Goal: Transaction & Acquisition: Purchase product/service

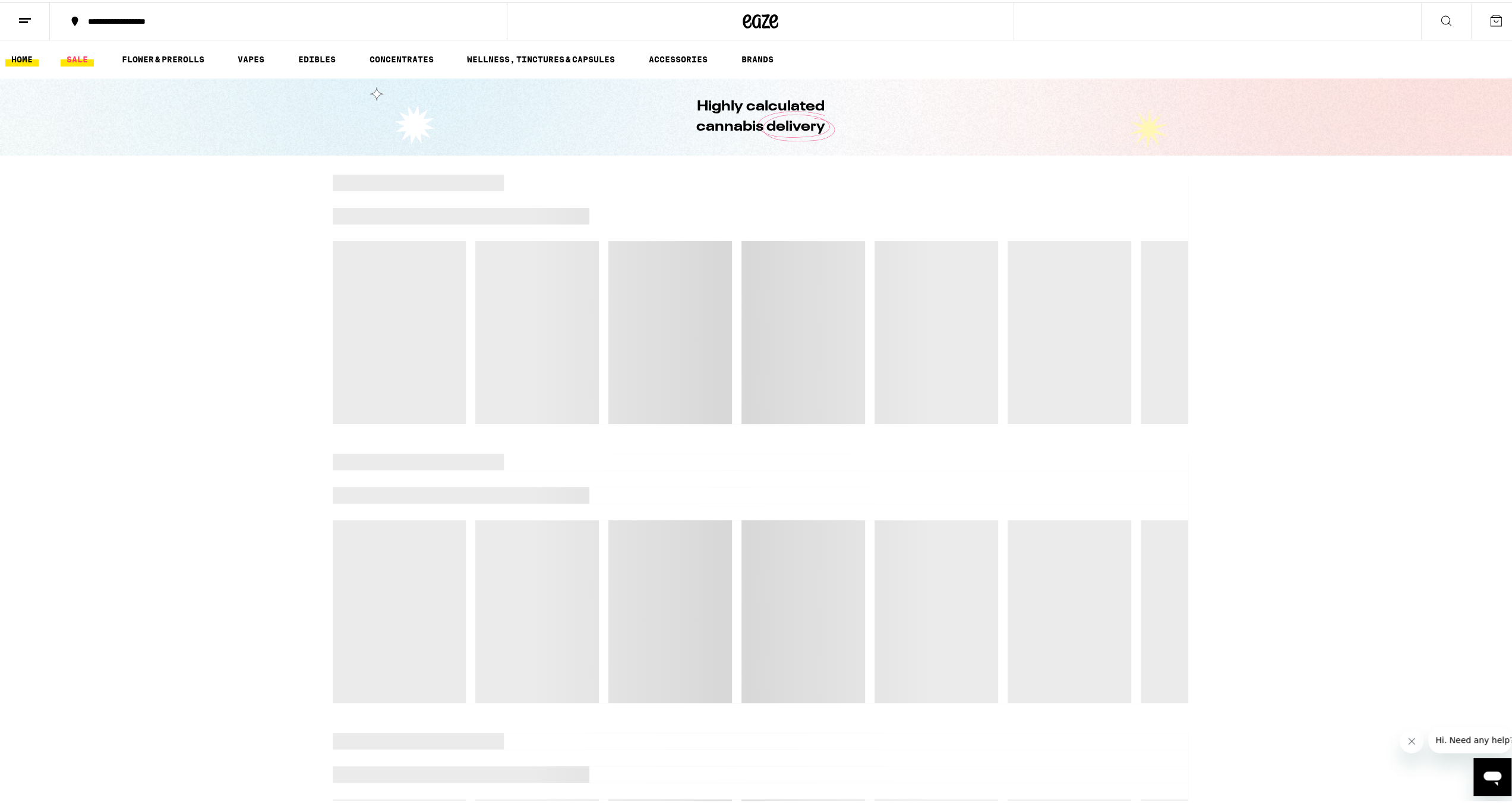
click at [71, 56] on link "SALE" at bounding box center [77, 56] width 33 height 14
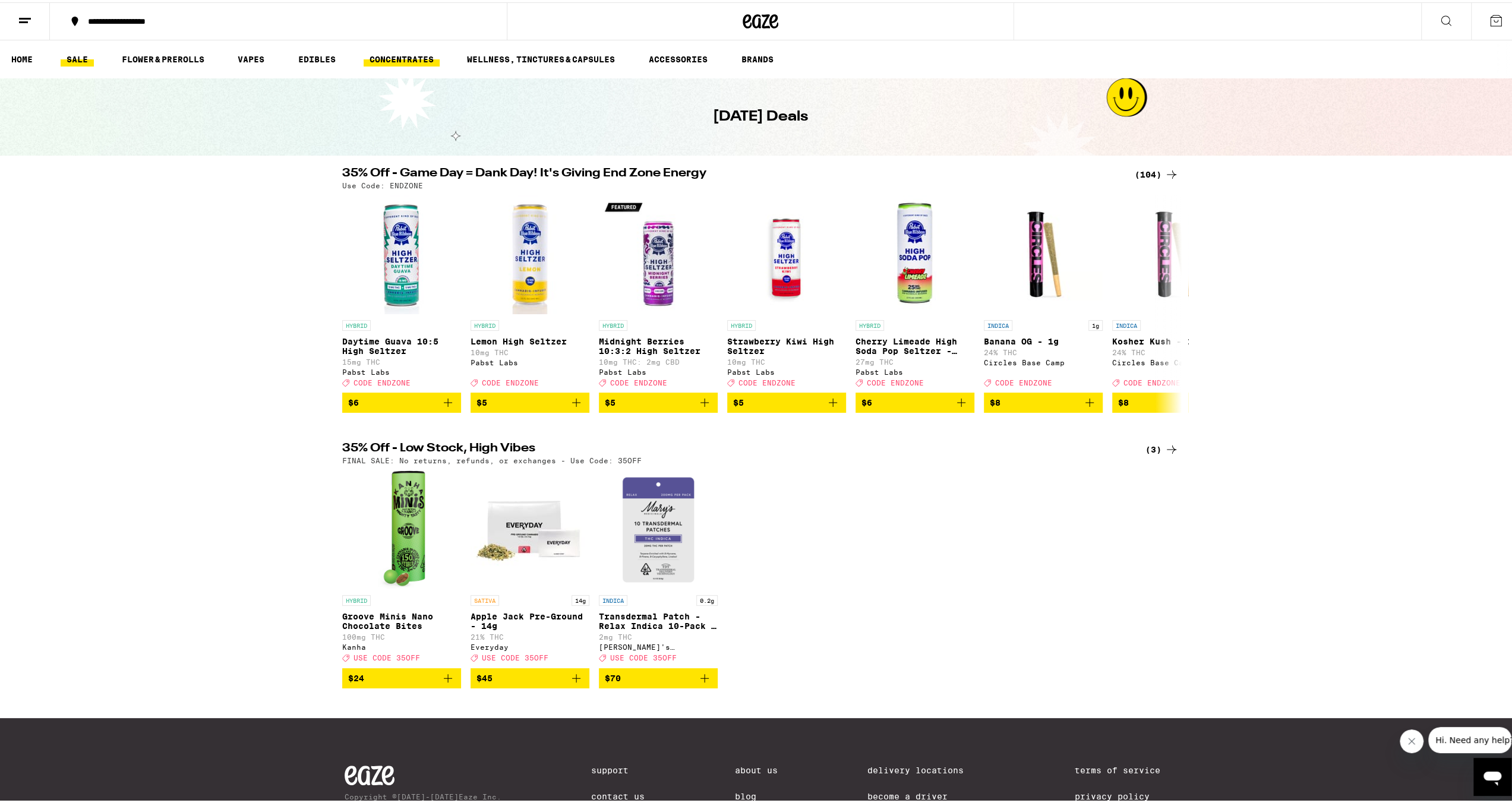
click at [417, 63] on link "CONCENTRATES" at bounding box center [402, 56] width 76 height 14
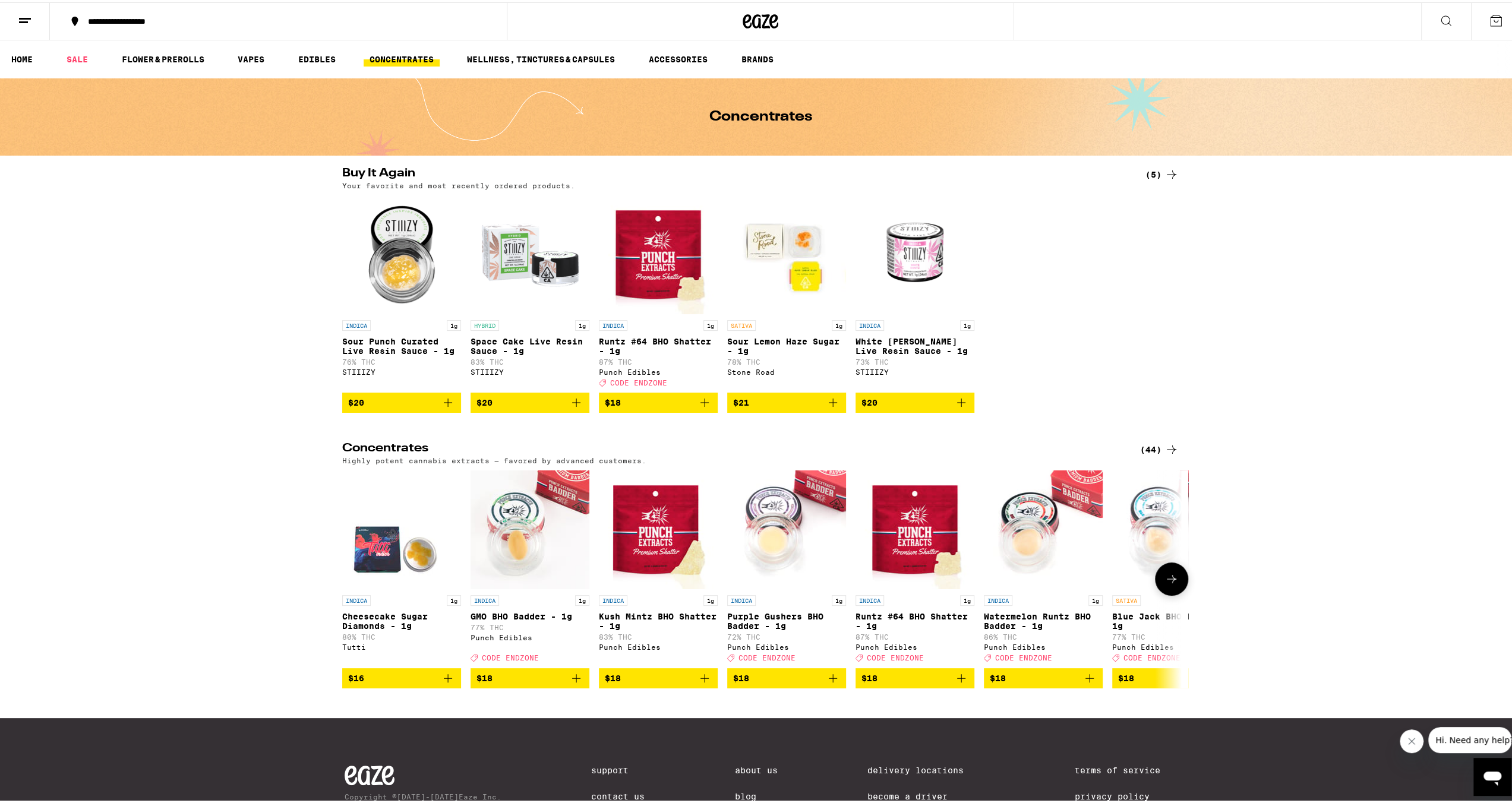
click at [569, 683] on icon "Add to bag" at bounding box center [576, 675] width 14 height 14
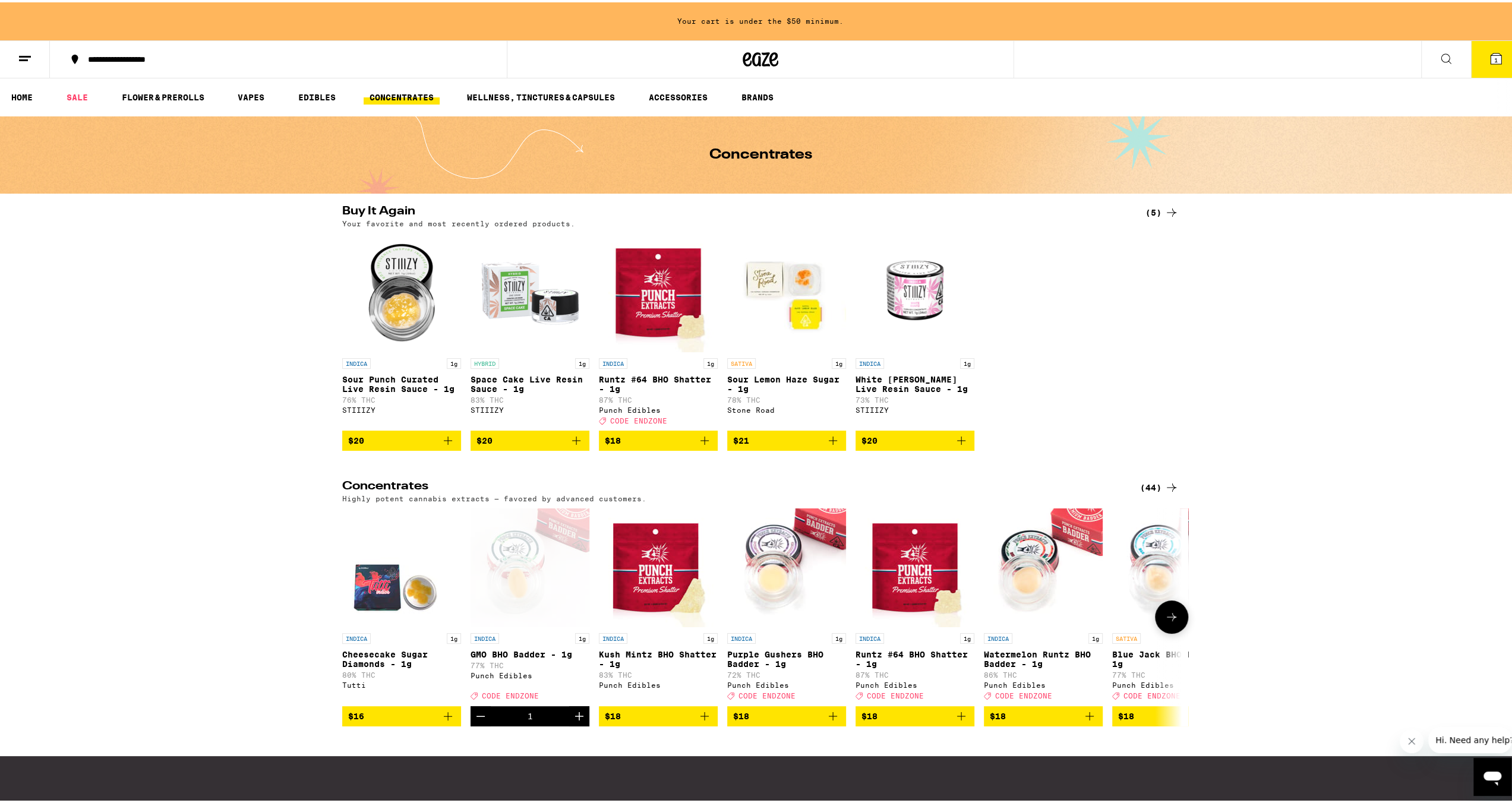
click at [575, 721] on icon "Increment" at bounding box center [579, 713] width 14 height 14
click at [579, 721] on icon "Increment" at bounding box center [579, 713] width 14 height 14
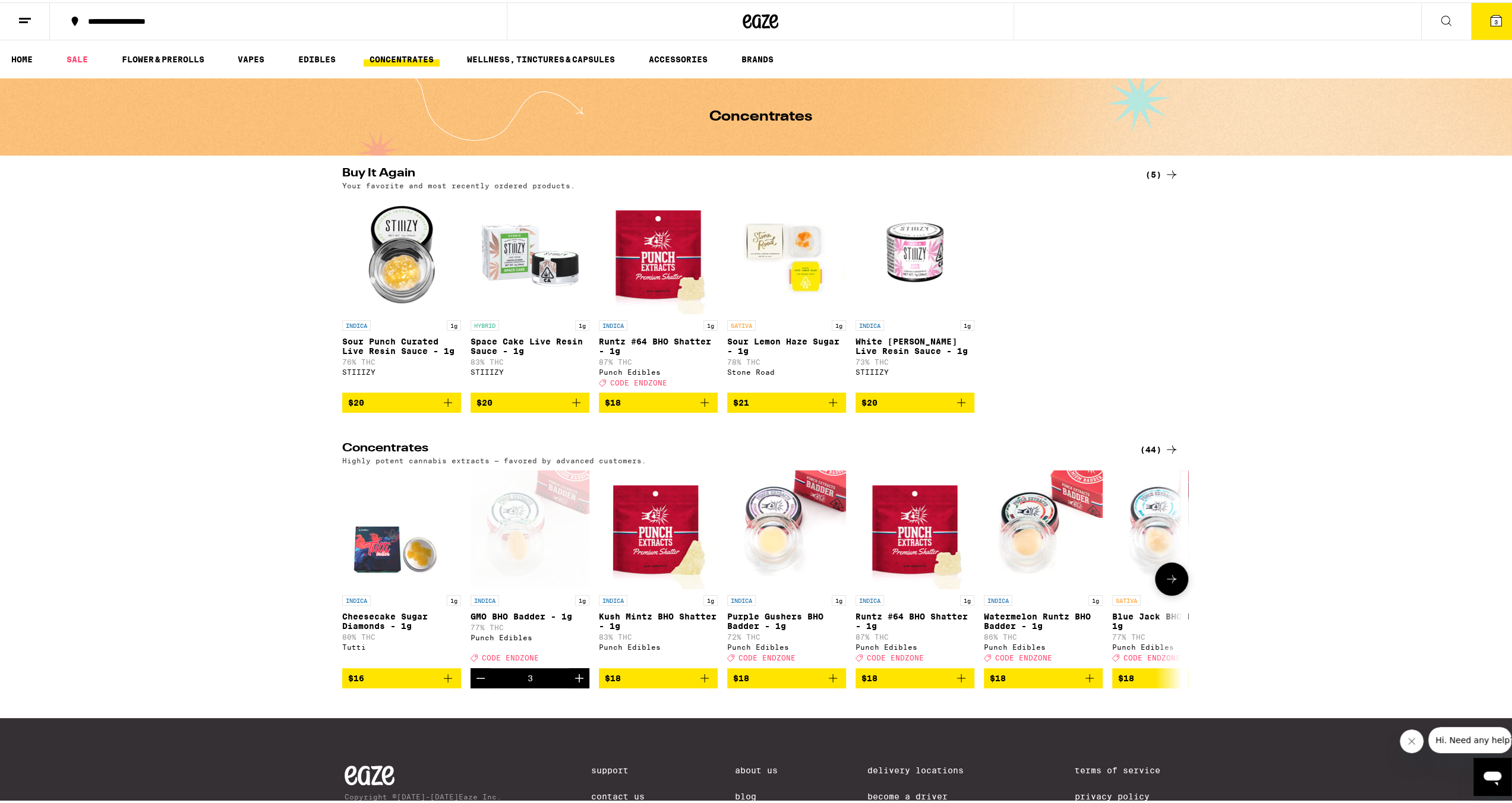
click at [572, 683] on icon "Increment" at bounding box center [579, 675] width 14 height 14
click at [254, 46] on ul "HOME SALE FLOWER & PREROLLS VAPES EDIBLES CONCENTRATES WELLNESS, TINCTURES & CA…" at bounding box center [760, 57] width 1521 height 38
click at [255, 59] on link "VAPES" at bounding box center [251, 56] width 39 height 14
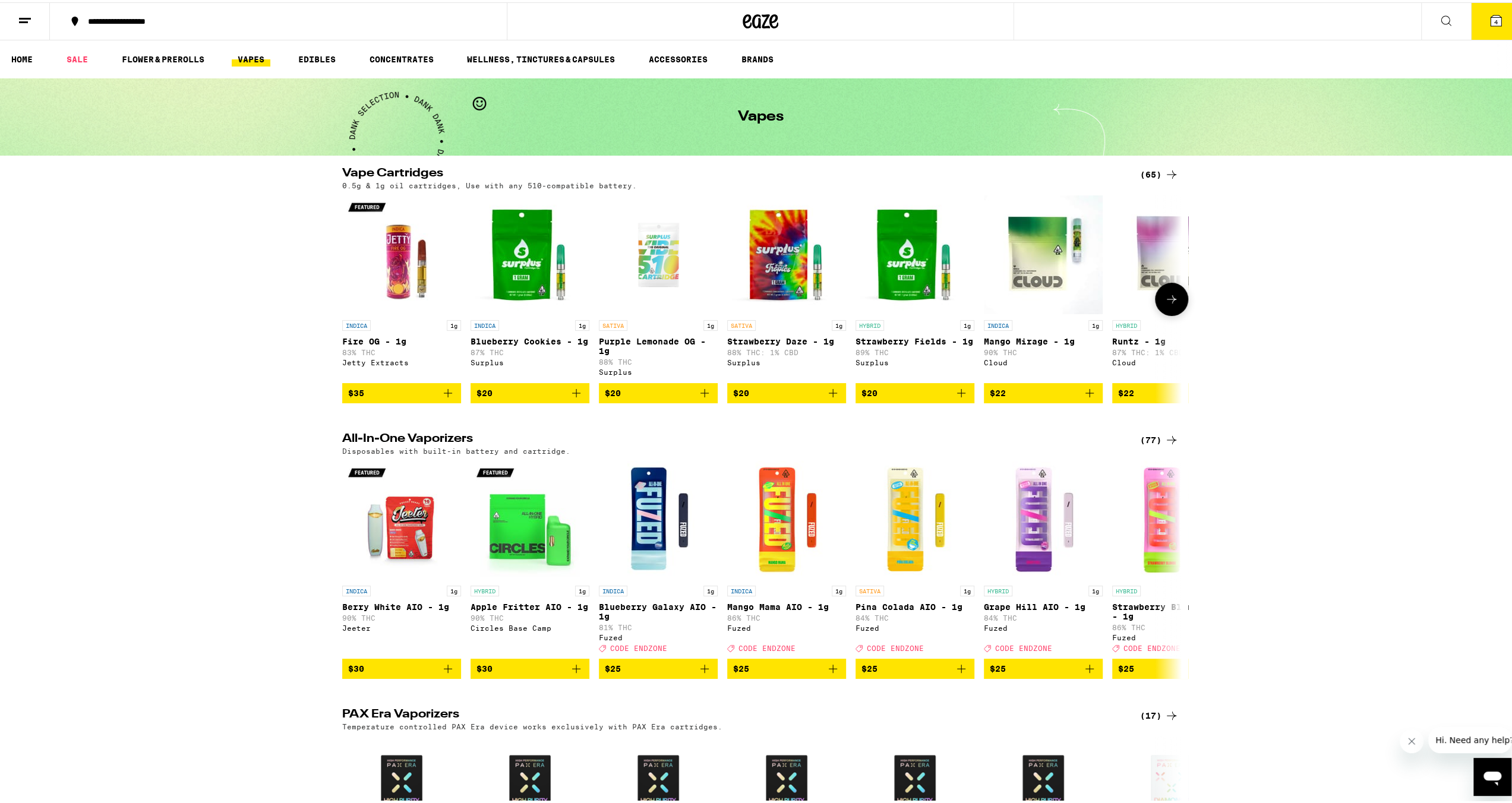
click at [959, 398] on icon "Add to bag" at bounding box center [961, 391] width 14 height 14
click at [959, 398] on icon "Increment" at bounding box center [964, 391] width 14 height 14
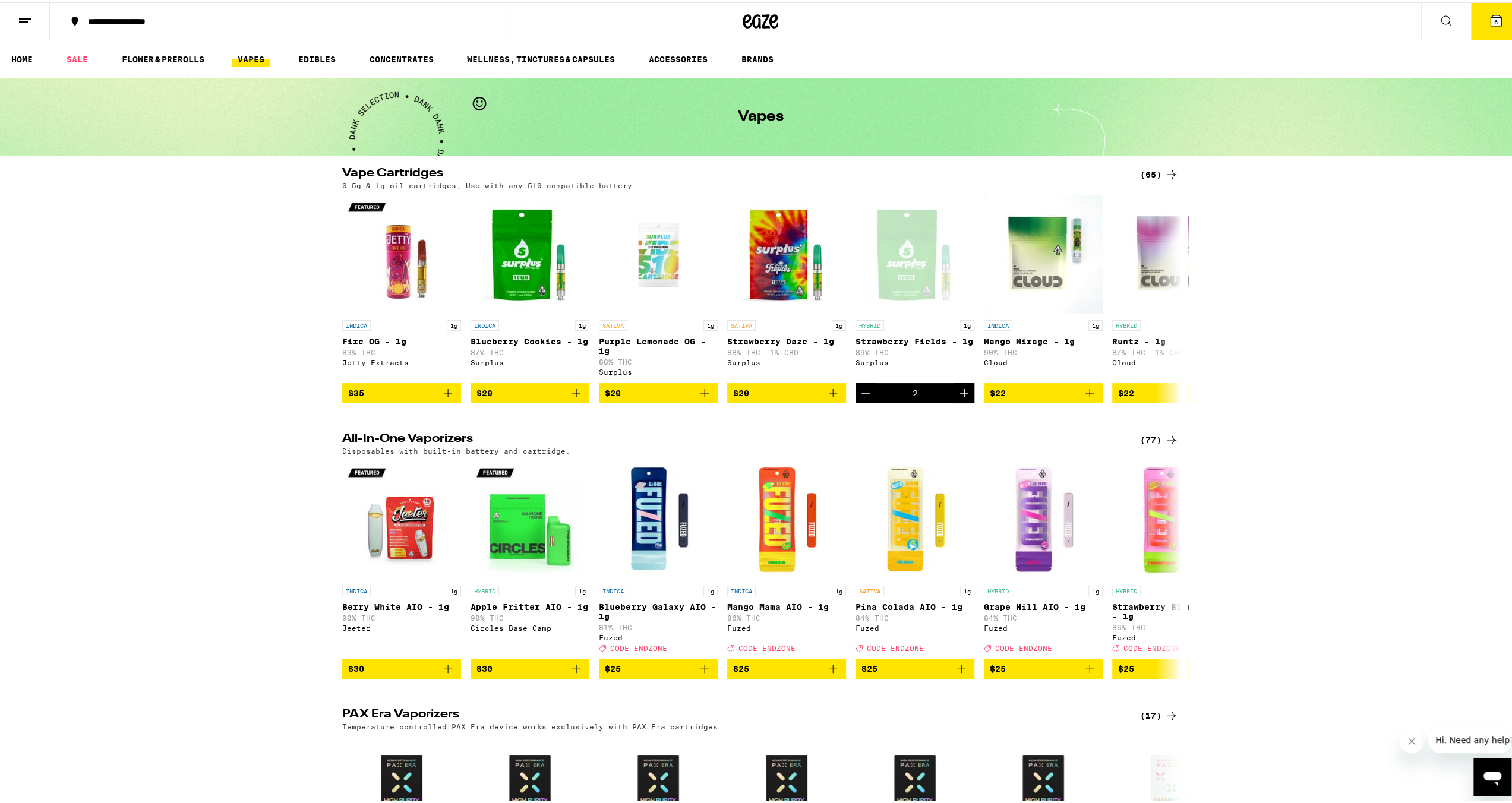
click at [1492, 30] on button "6" at bounding box center [1495, 19] width 50 height 37
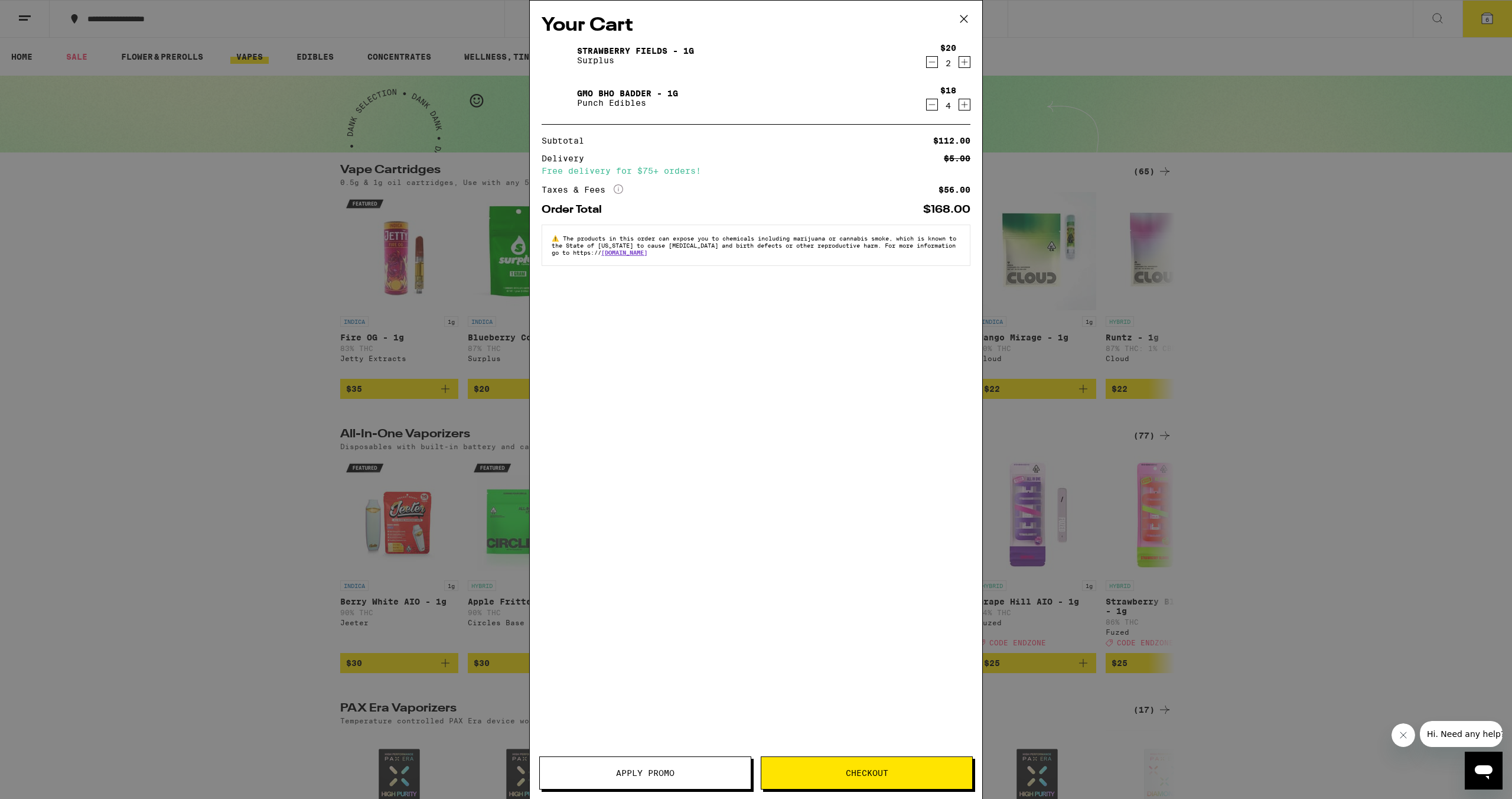
click at [845, 778] on button "Checkout" at bounding box center [866, 773] width 212 height 33
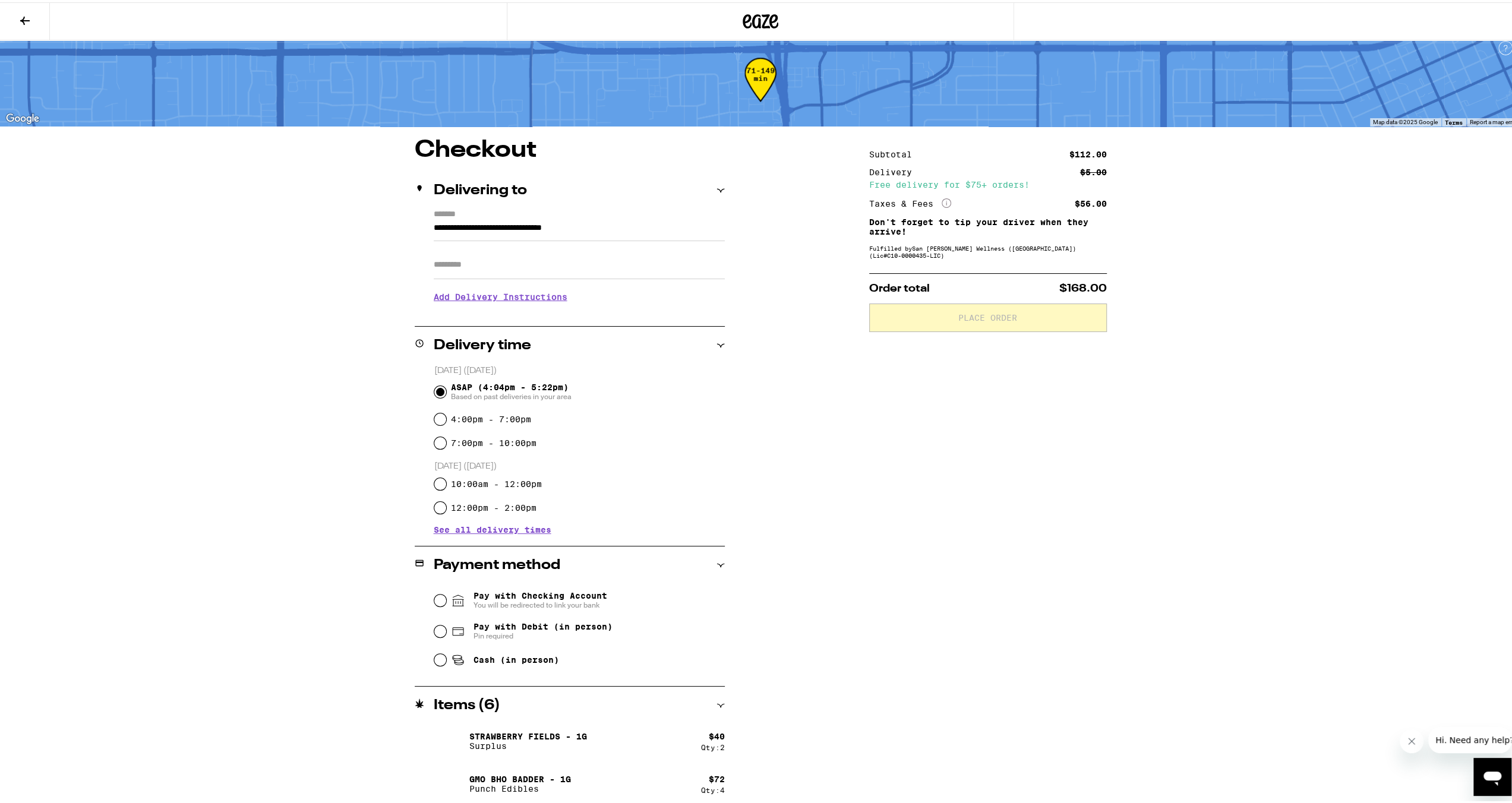
scroll to position [12, 0]
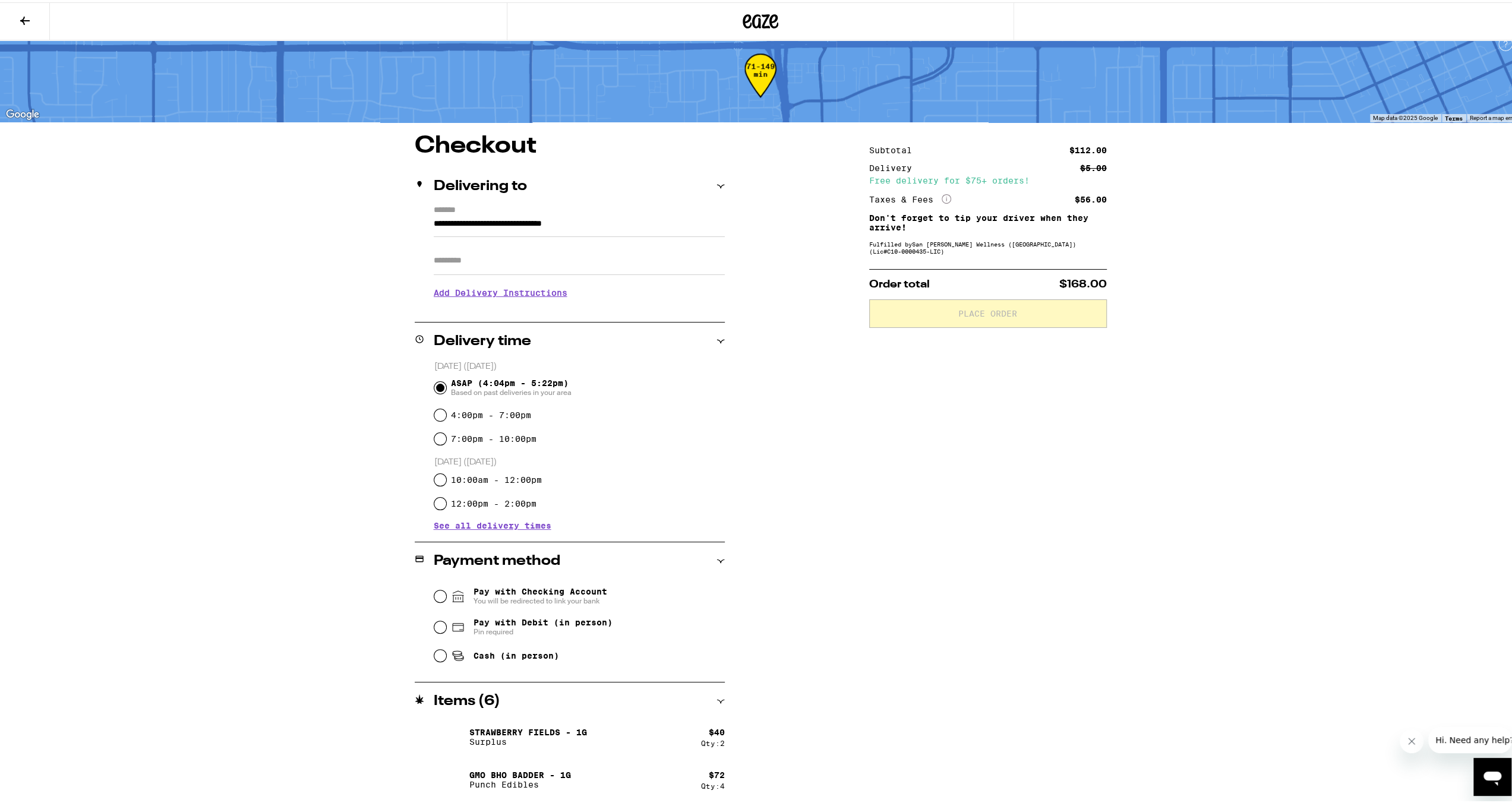
click at [20, 17] on icon at bounding box center [25, 18] width 14 height 14
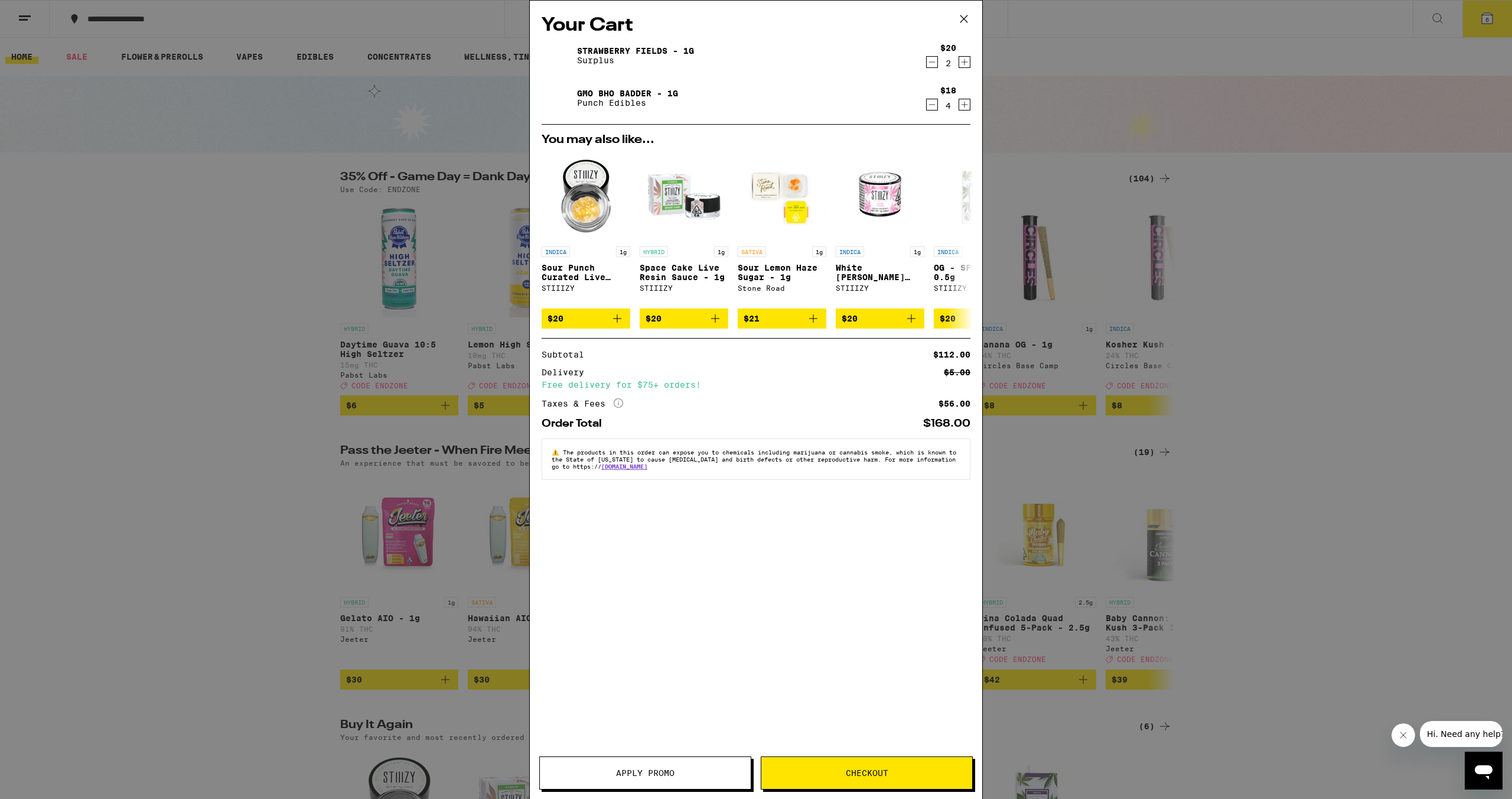
click at [665, 771] on span "Apply Promo" at bounding box center [645, 773] width 58 height 8
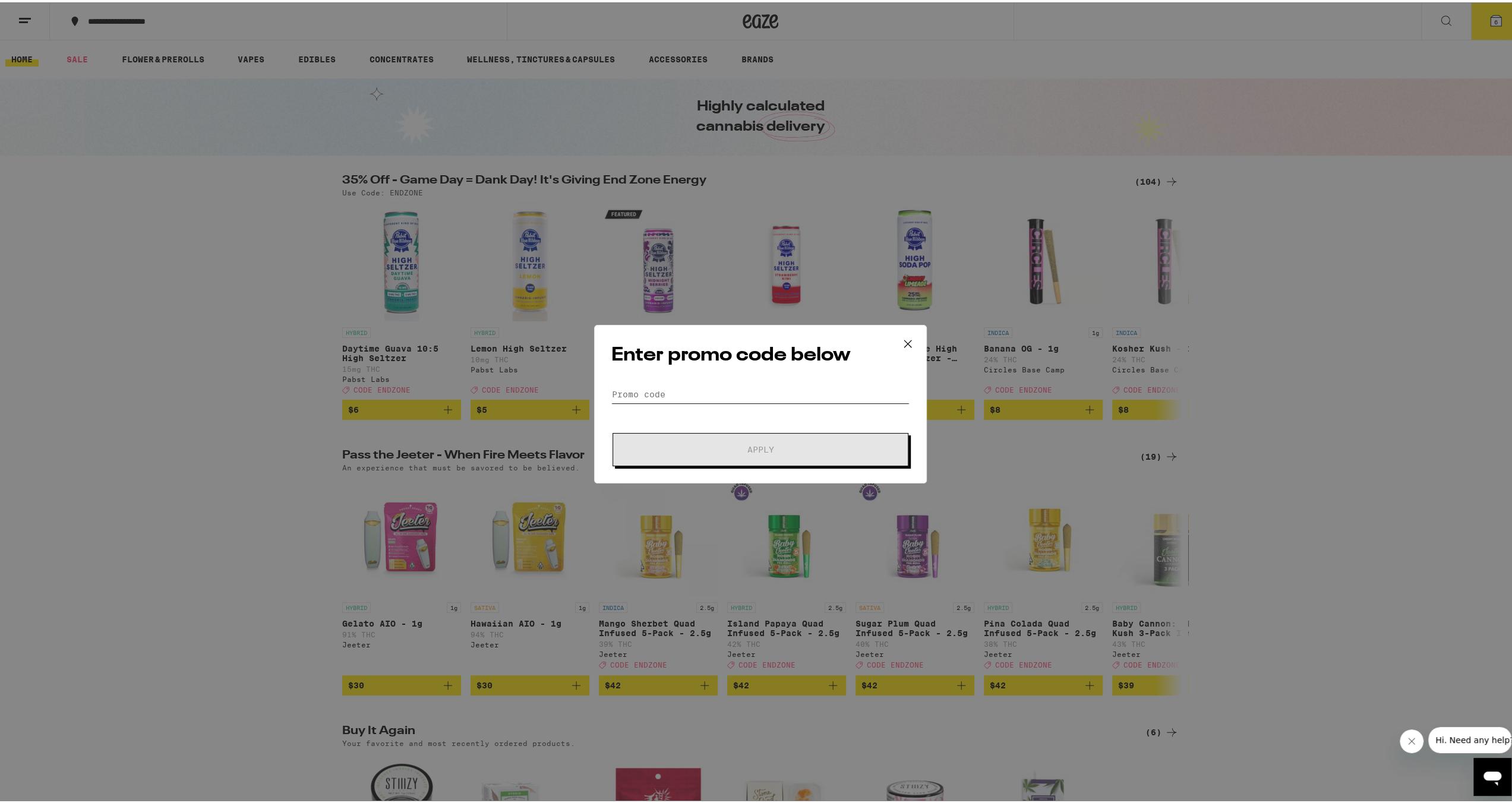
click at [681, 387] on input "Promo Code" at bounding box center [760, 392] width 298 height 18
type input "endzone"
click at [754, 447] on span "Apply" at bounding box center [760, 447] width 27 height 8
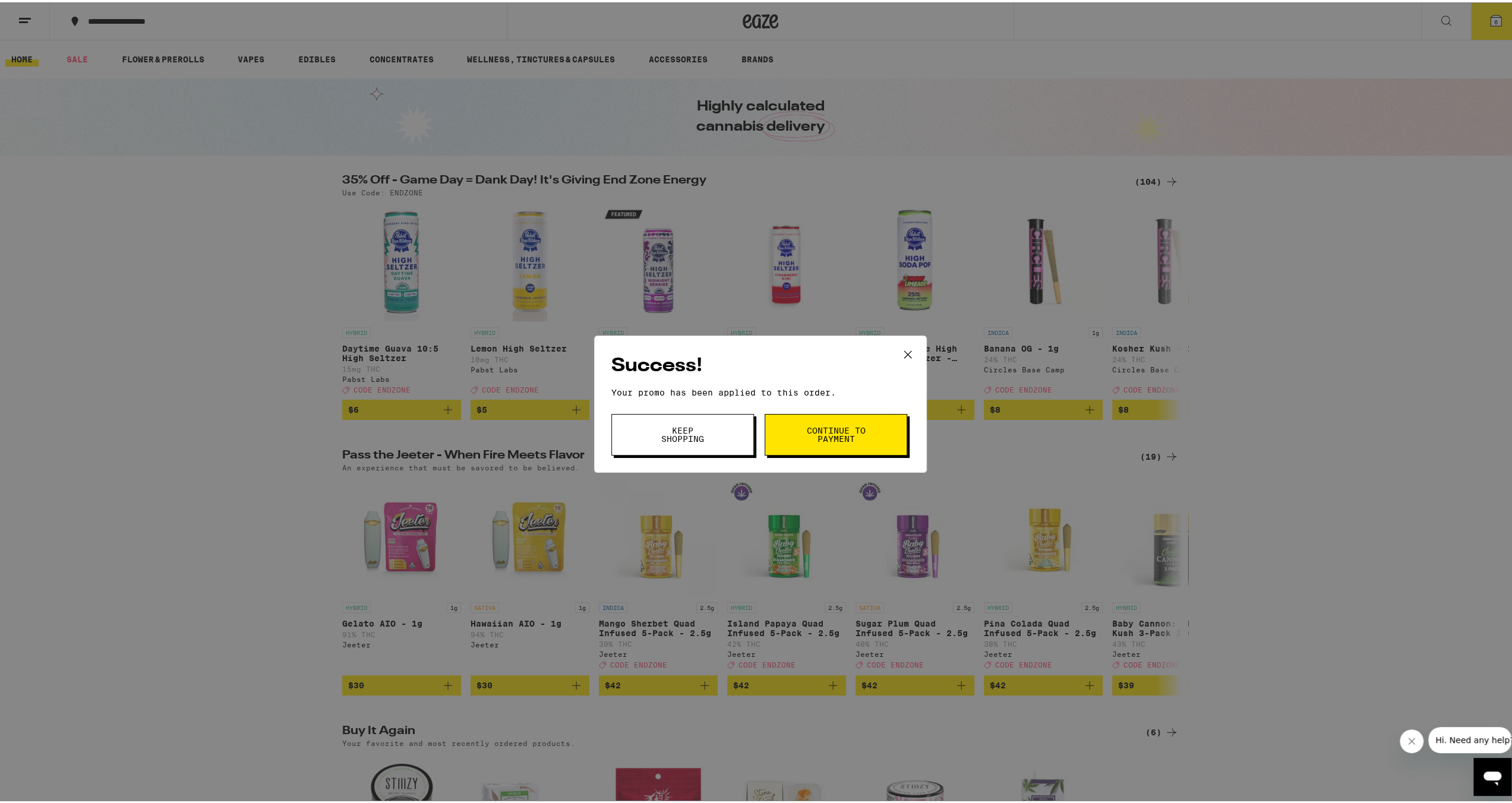
click at [832, 426] on span "Continue to payment" at bounding box center [835, 432] width 61 height 16
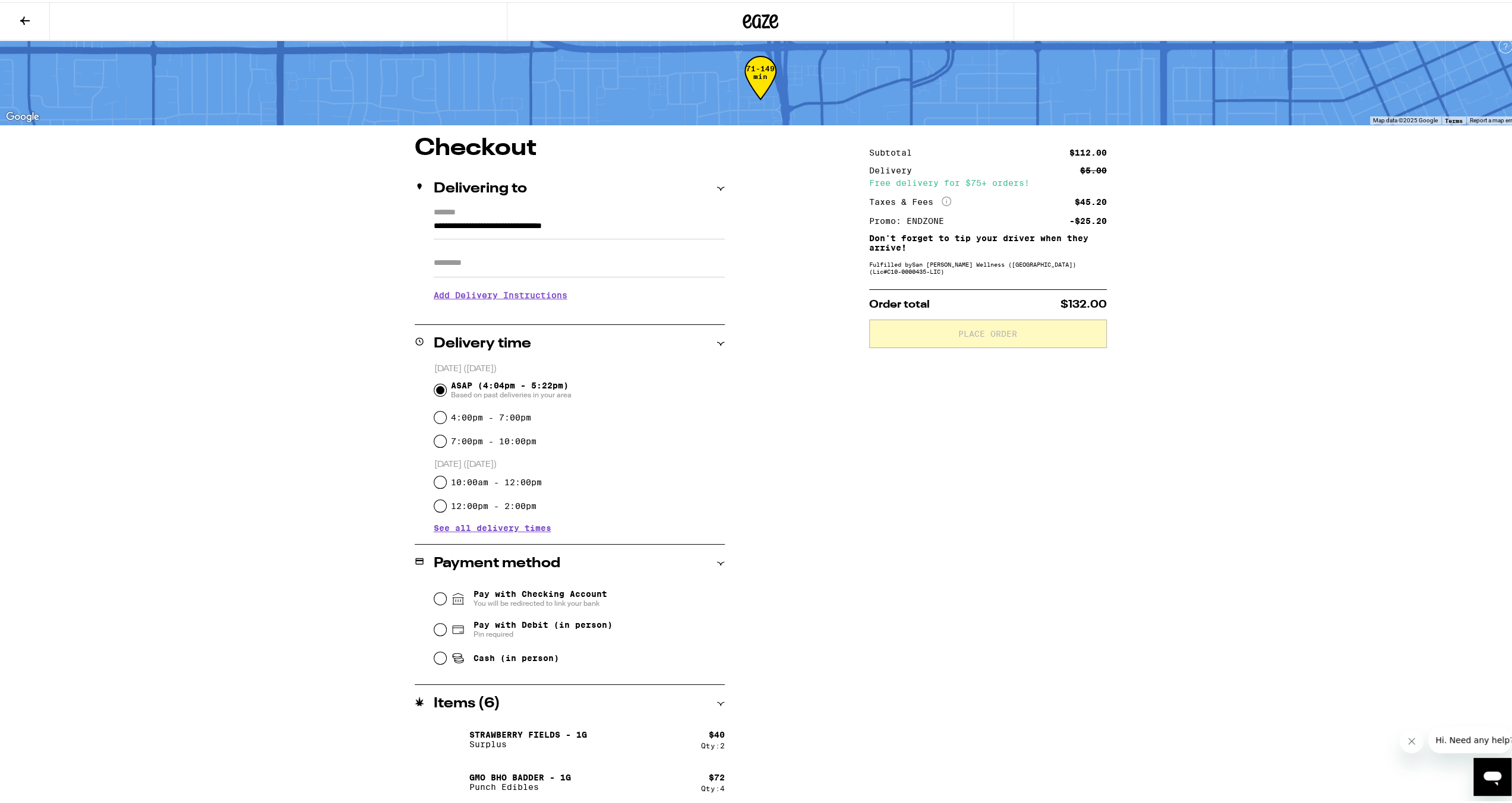
scroll to position [12, 0]
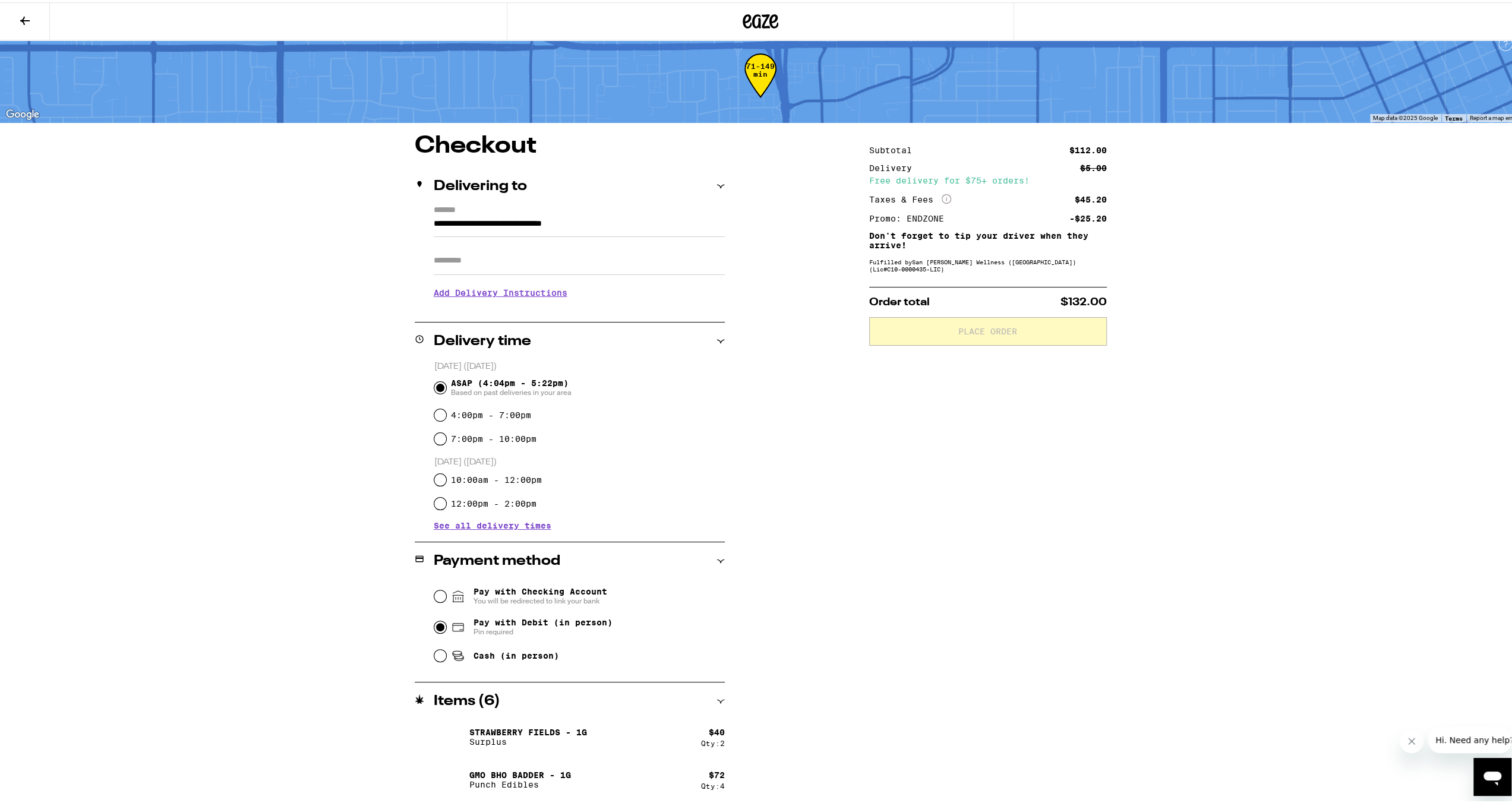
click at [434, 626] on input "Pay with Debit (in person) Pin required" at bounding box center [440, 624] width 12 height 12
radio input "true"
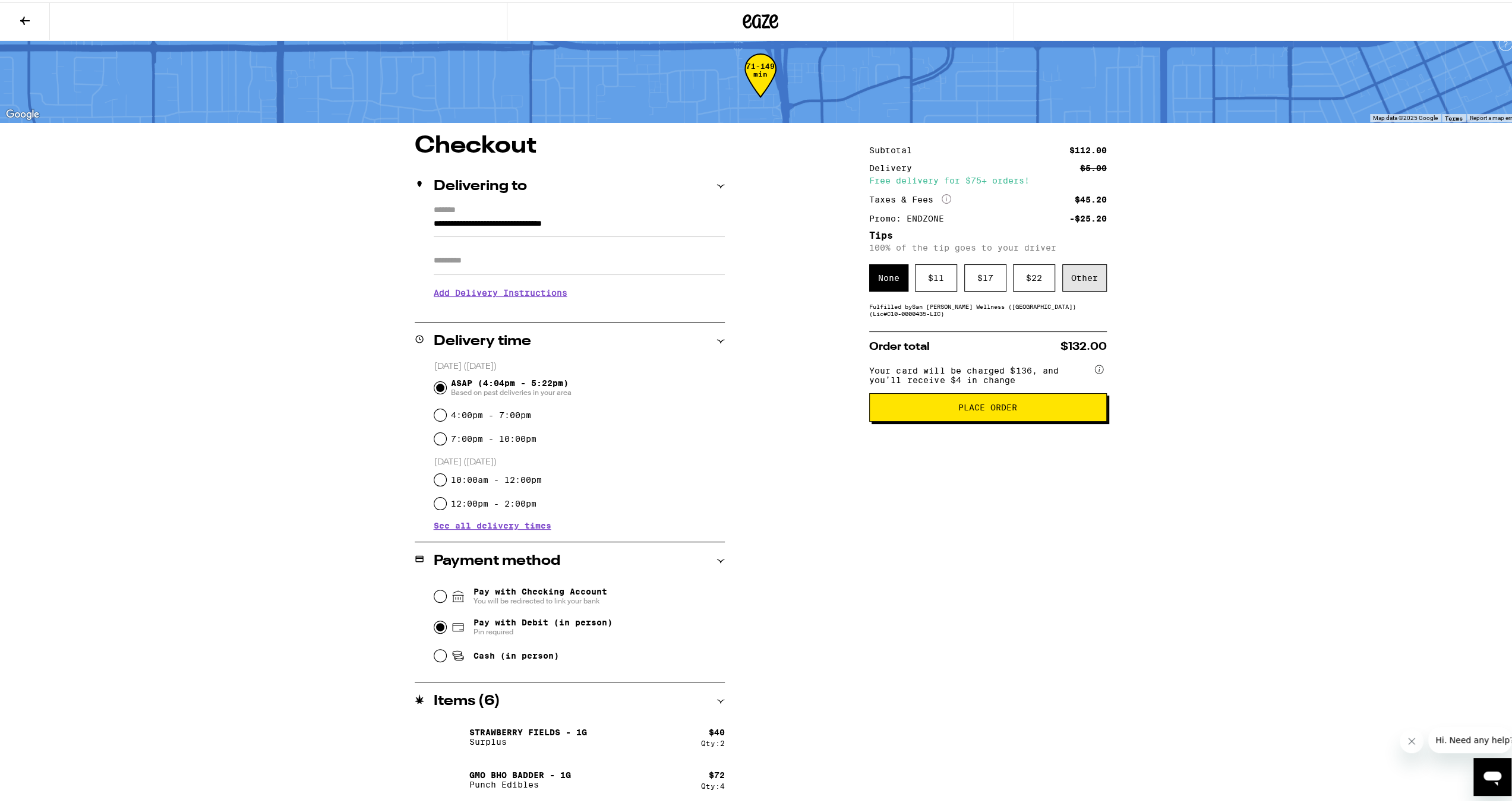
click at [1076, 278] on div "Other" at bounding box center [1084, 276] width 44 height 27
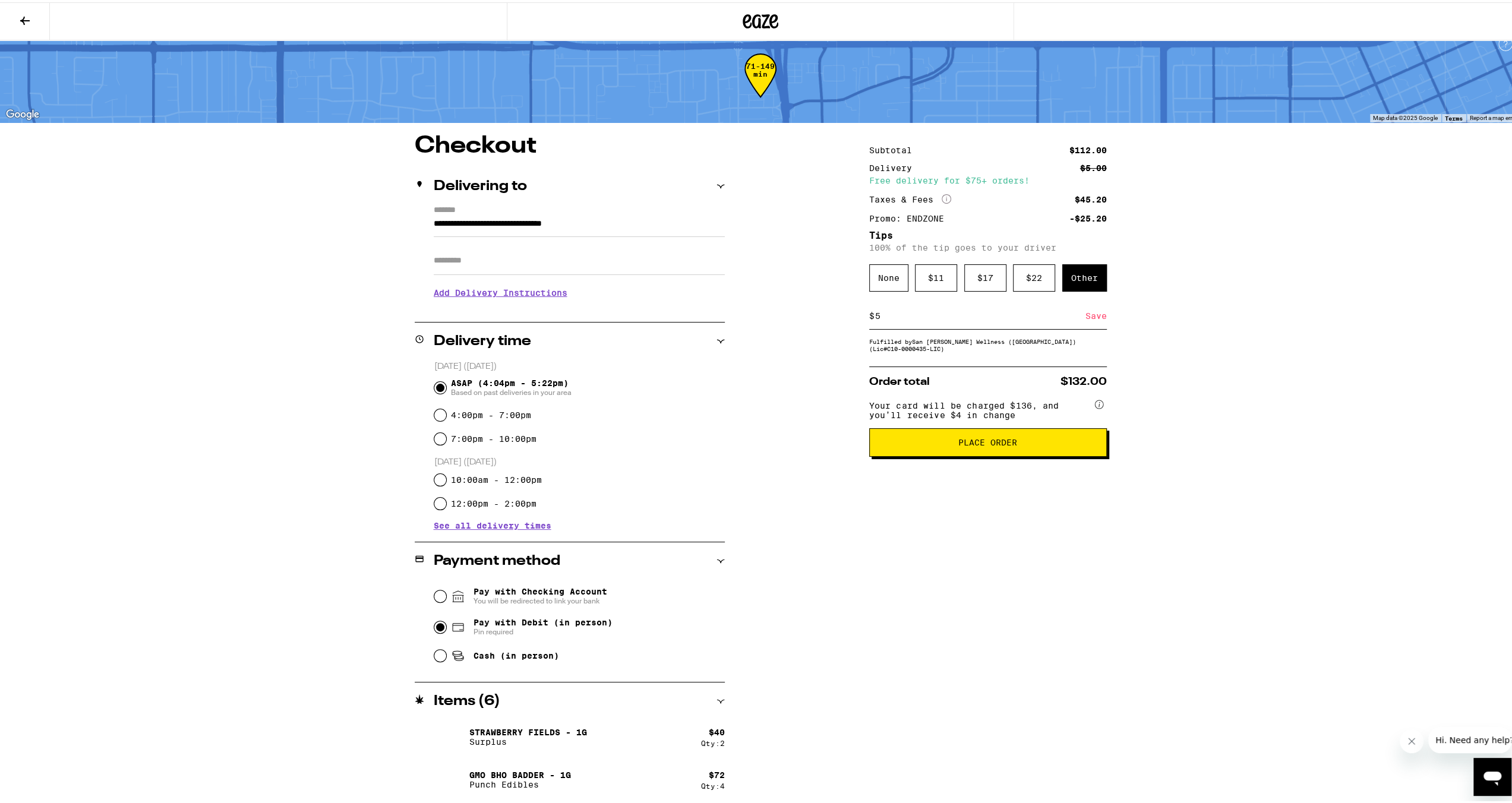
type input "5"
click at [1093, 325] on div "Save" at bounding box center [1095, 313] width 21 height 26
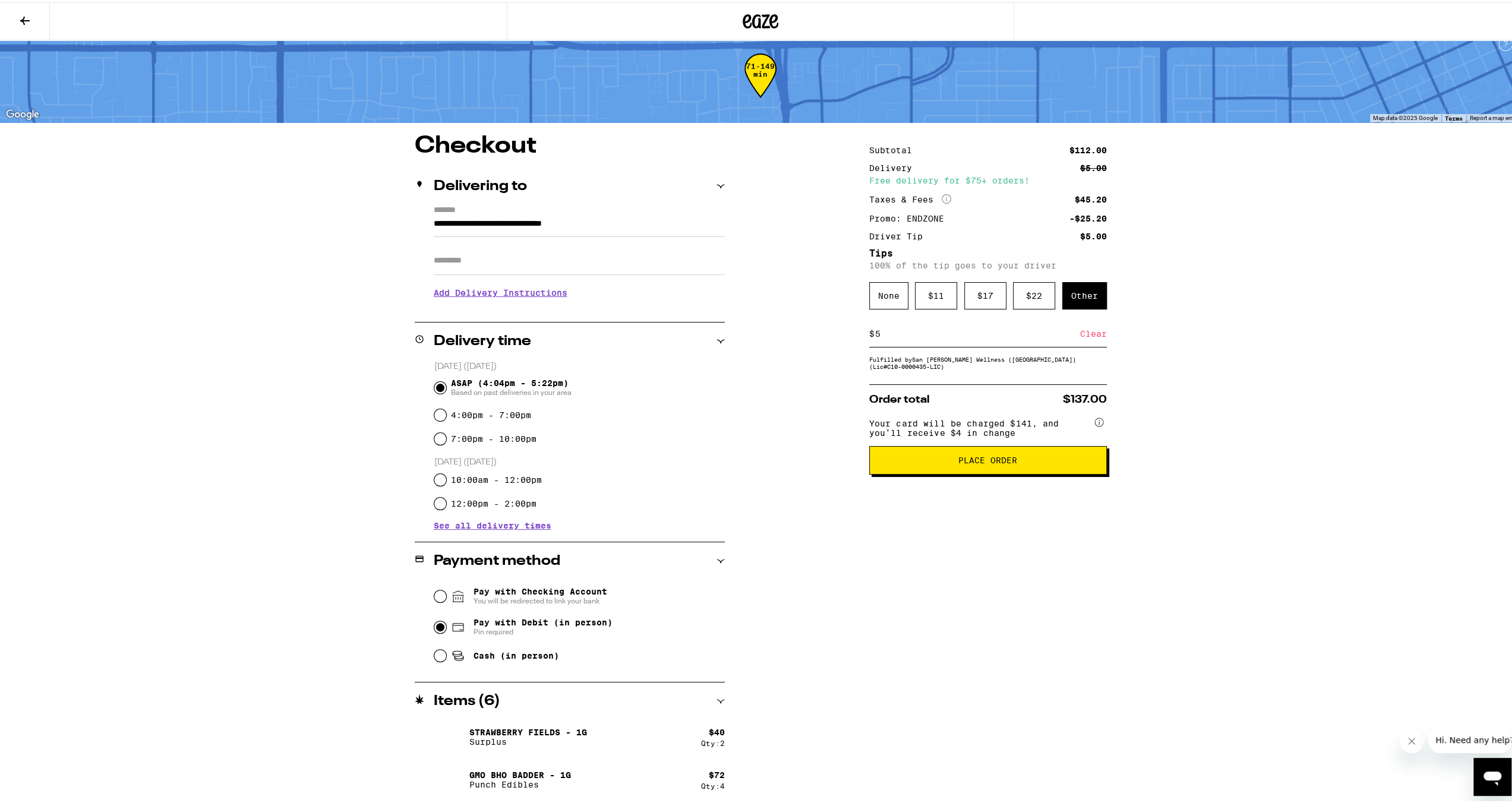
click at [886, 332] on input "5" at bounding box center [977, 331] width 206 height 11
type input "4"
click at [1094, 333] on div "Save" at bounding box center [1095, 331] width 21 height 26
click at [907, 337] on input "4" at bounding box center [977, 331] width 206 height 11
type input "5"
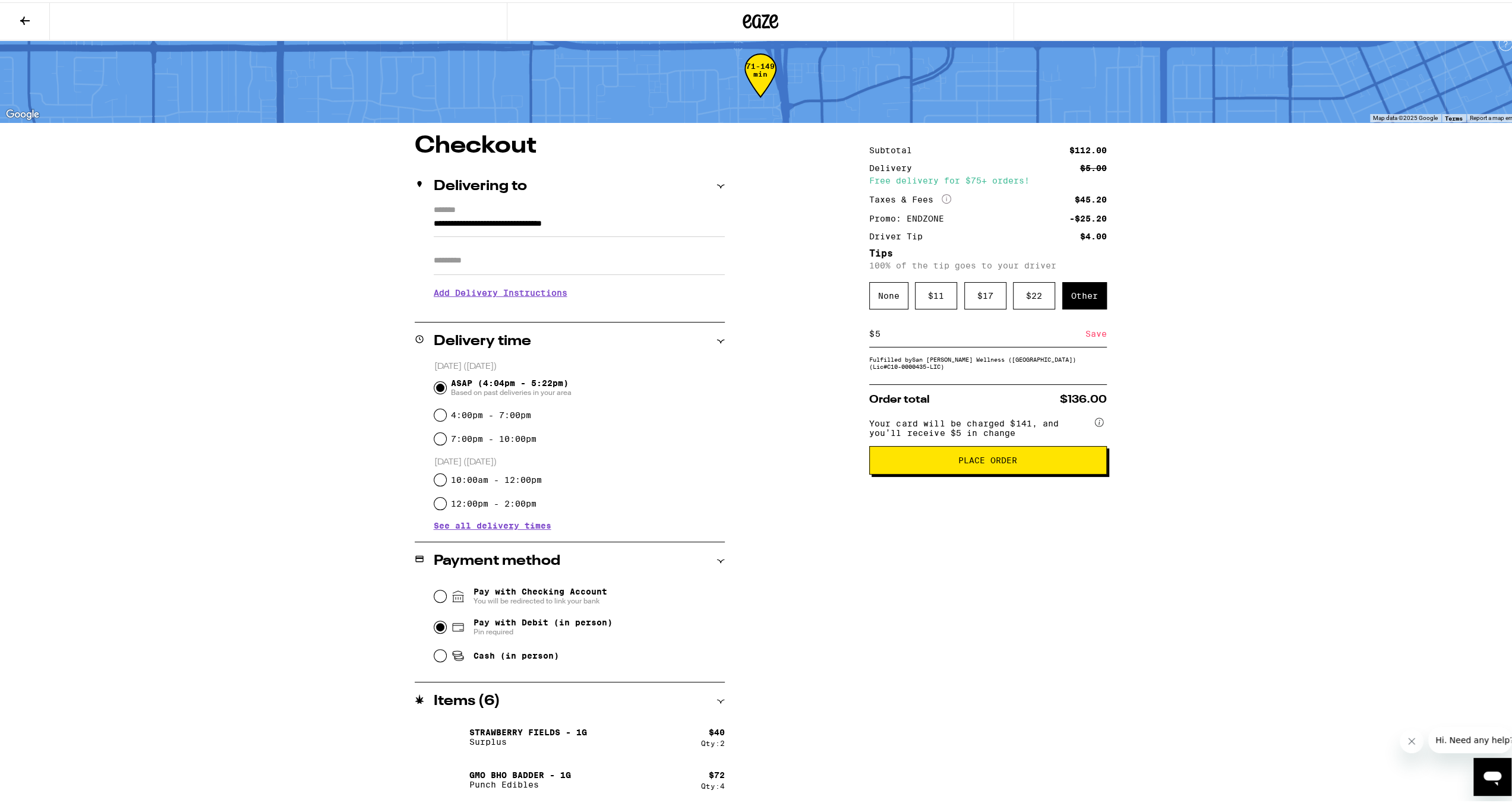
click at [1085, 334] on div "Save" at bounding box center [1095, 331] width 21 height 26
click at [969, 462] on span "Place Order" at bounding box center [987, 458] width 59 height 8
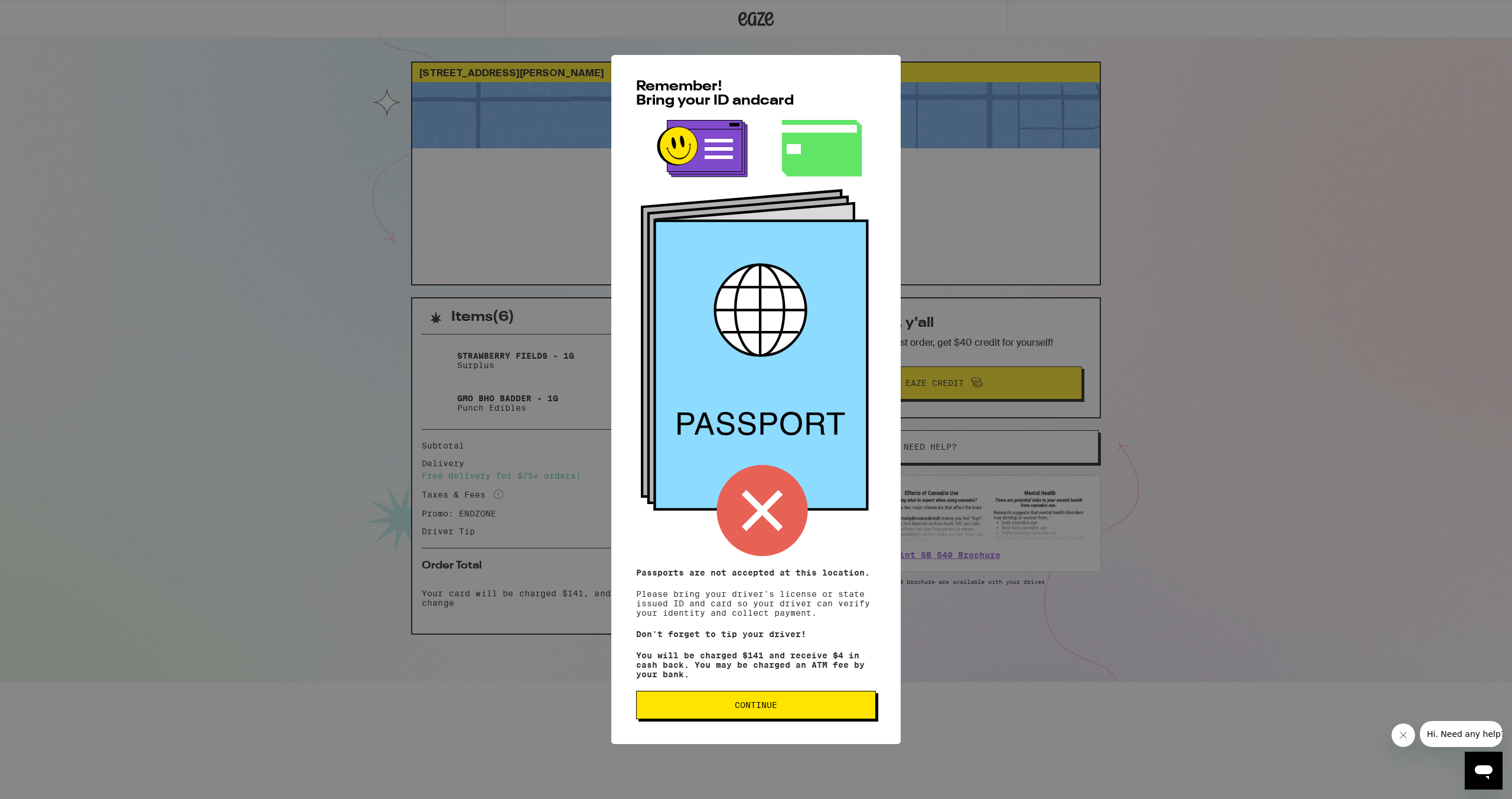
click at [780, 704] on button "Continue" at bounding box center [756, 705] width 240 height 28
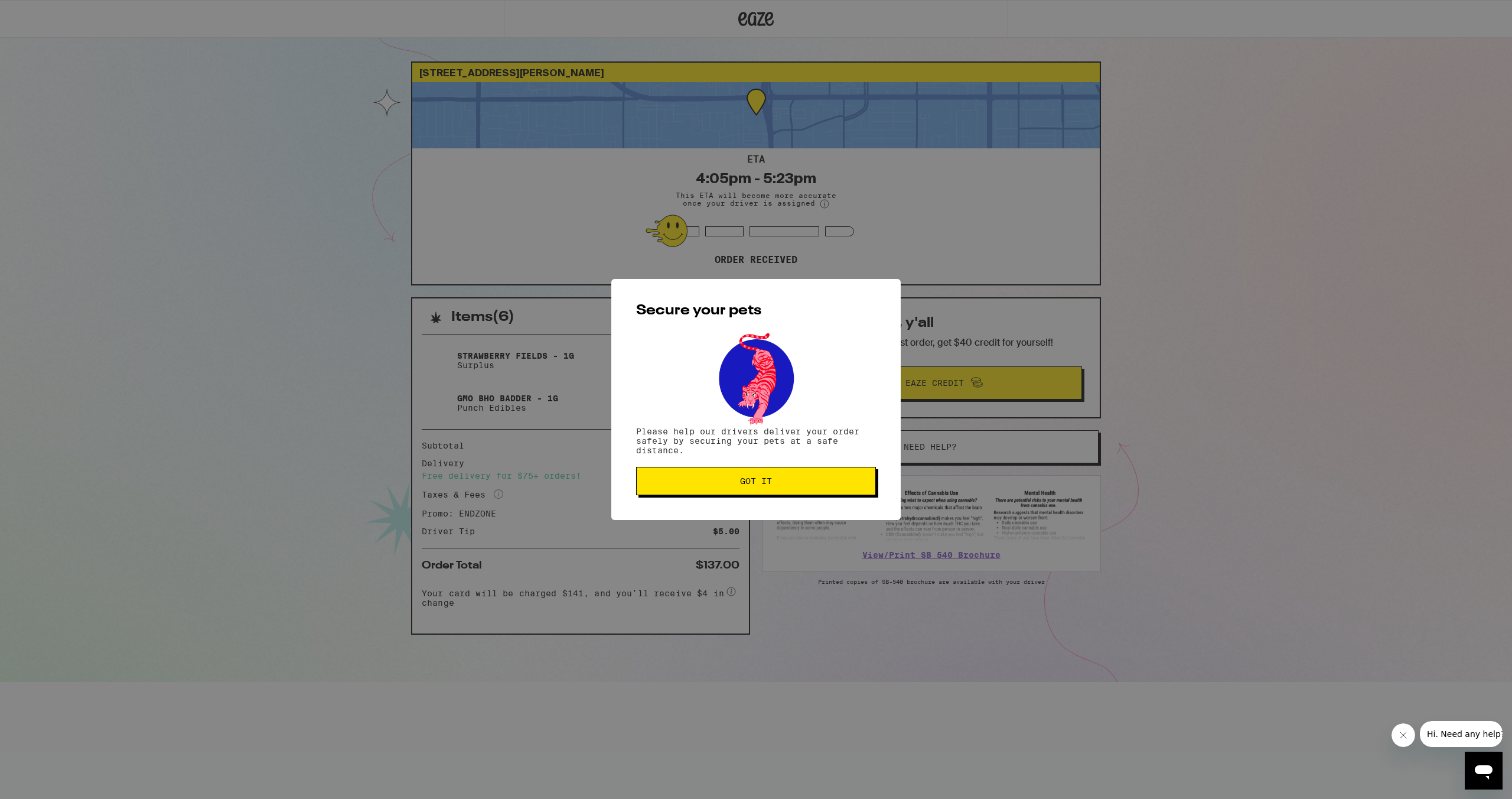
click at [753, 485] on span "Got it" at bounding box center [755, 481] width 32 height 8
